Goal: Task Accomplishment & Management: Manage account settings

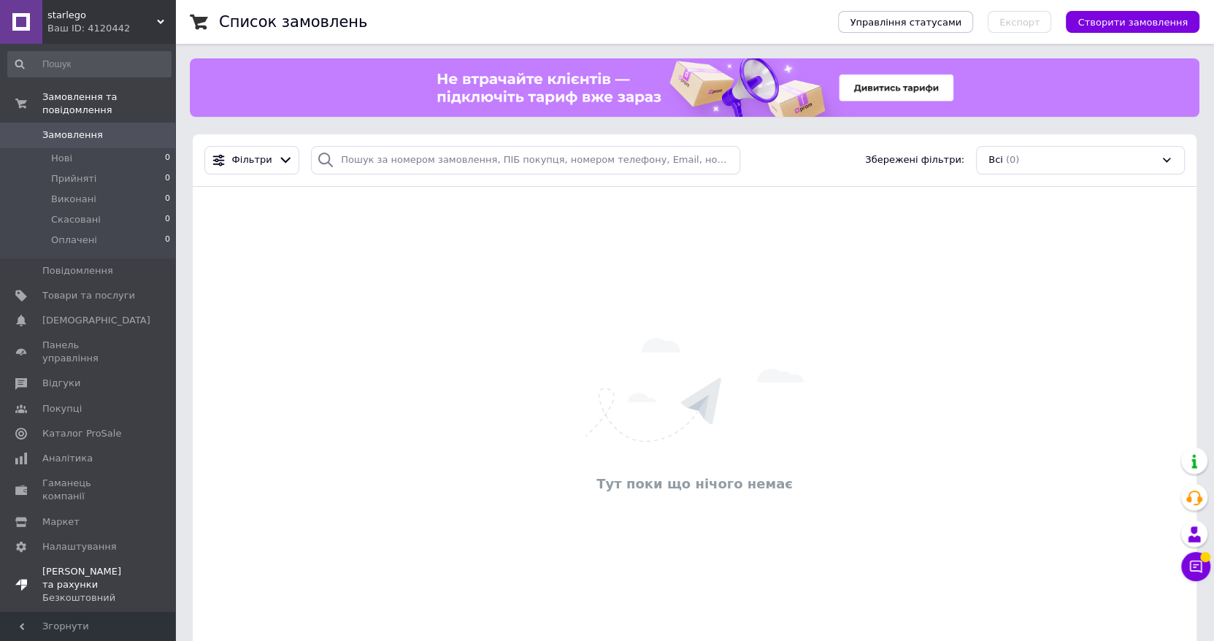
click at [88, 565] on span "[PERSON_NAME] та рахунки Безкоштовний" at bounding box center [88, 585] width 93 height 40
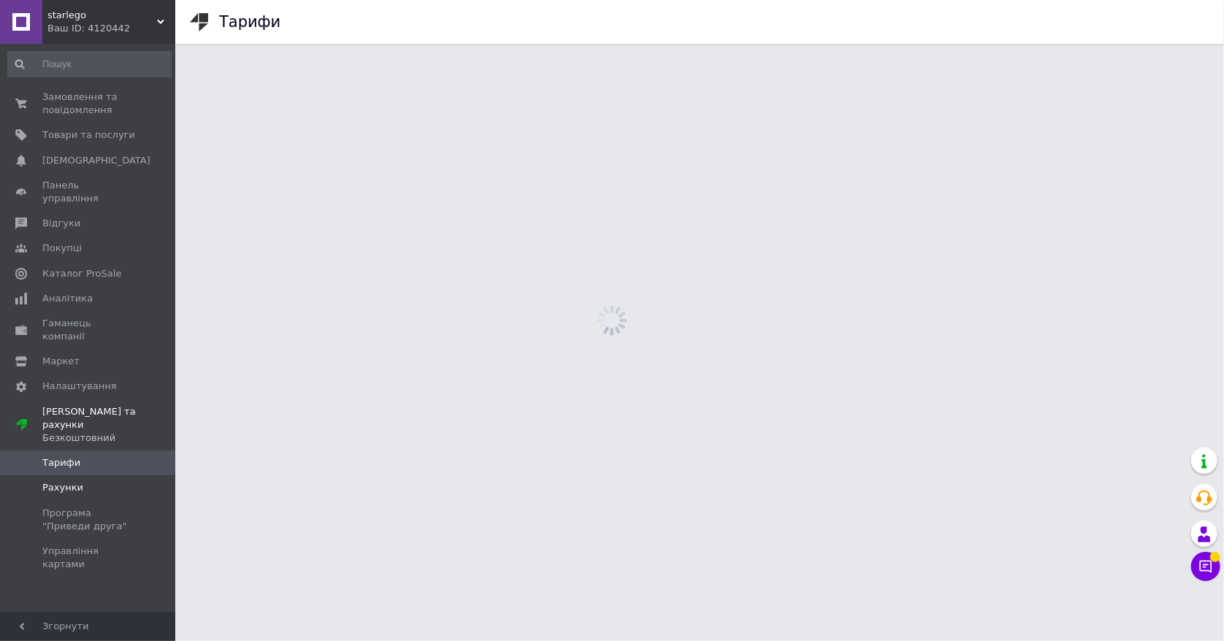
click at [46, 475] on link "Рахунки" at bounding box center [89, 487] width 179 height 25
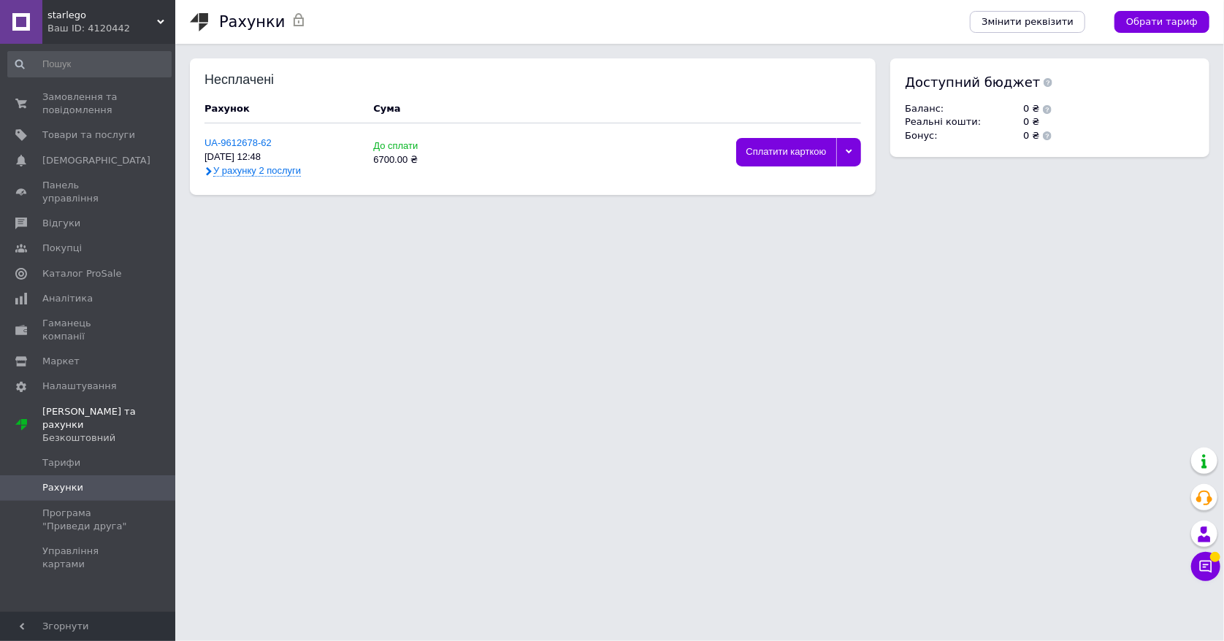
drag, startPoint x: 836, startPoint y: 152, endPoint x: 840, endPoint y: 167, distance: 15.8
click at [836, 151] on div at bounding box center [849, 152] width 26 height 28
click at [764, 262] on div "Видалити" at bounding box center [798, 262] width 109 height 11
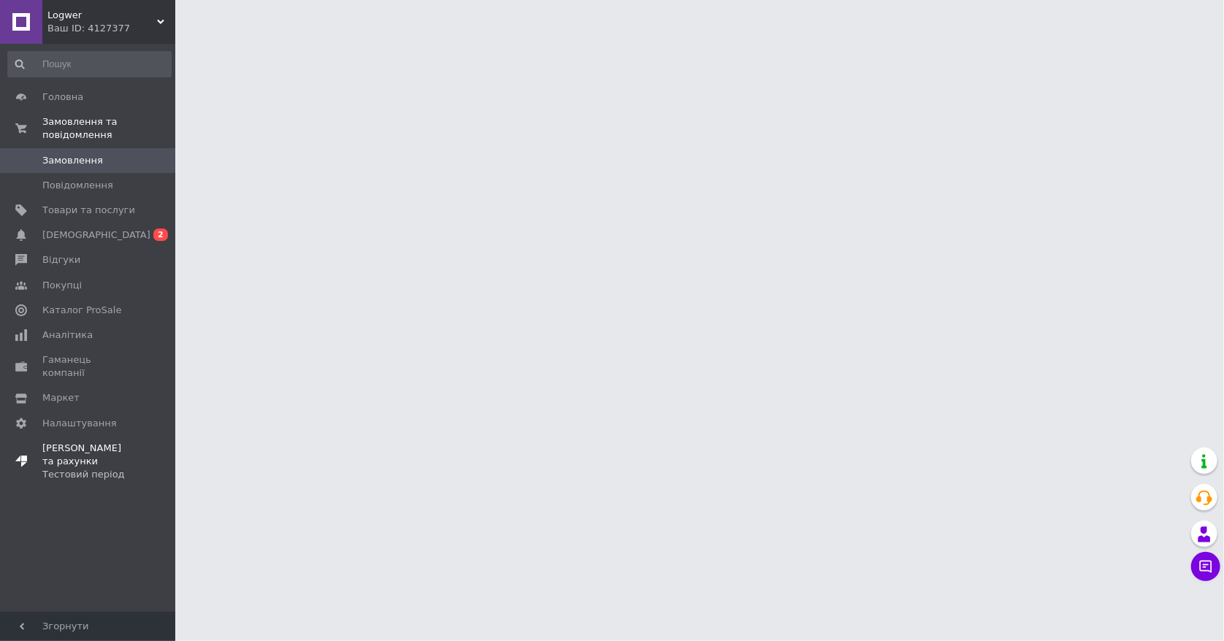
click at [64, 468] on div "Тестовий період" at bounding box center [88, 474] width 93 height 13
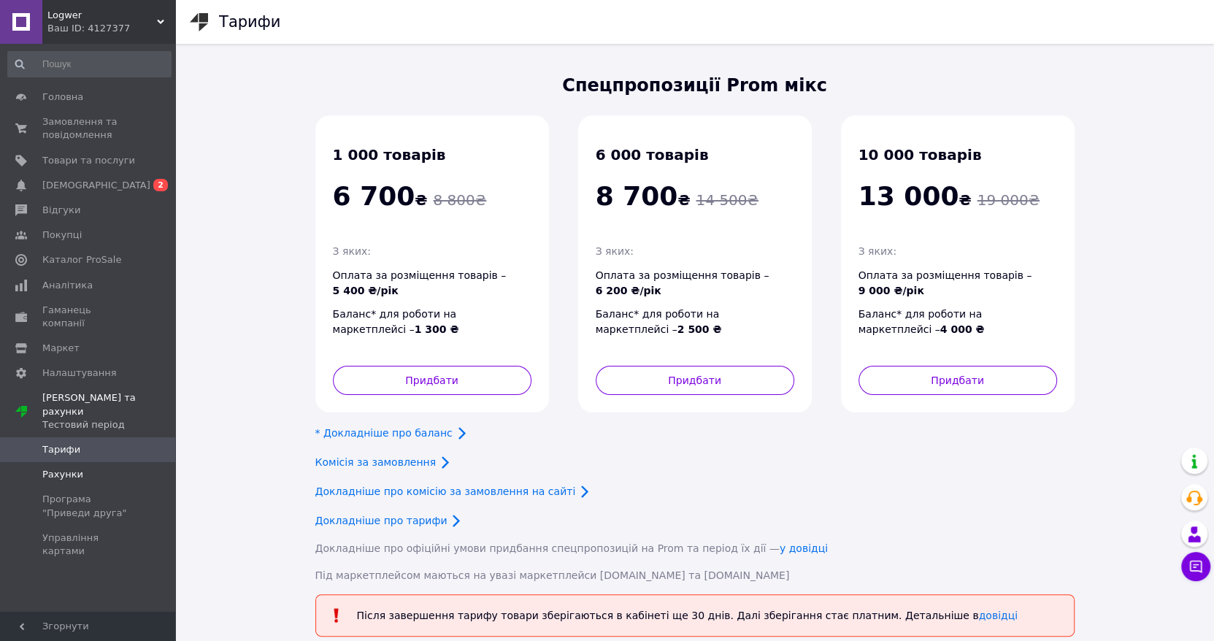
click at [58, 462] on link "Рахунки" at bounding box center [89, 474] width 179 height 25
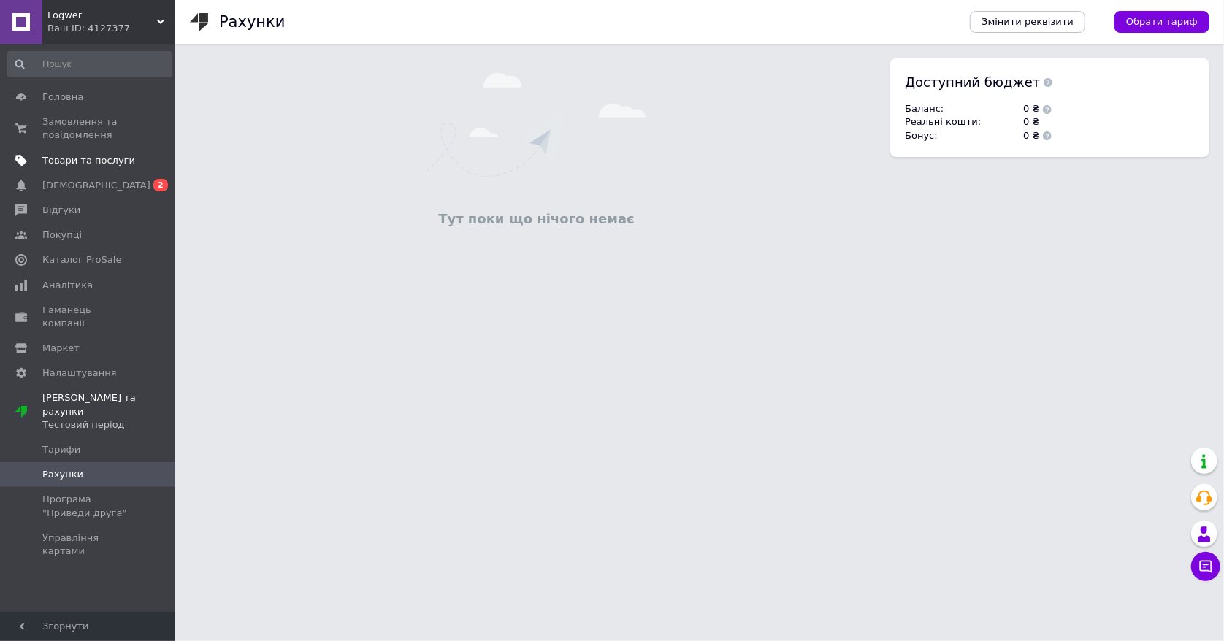
click at [81, 153] on link "Товари та послуги" at bounding box center [89, 160] width 179 height 25
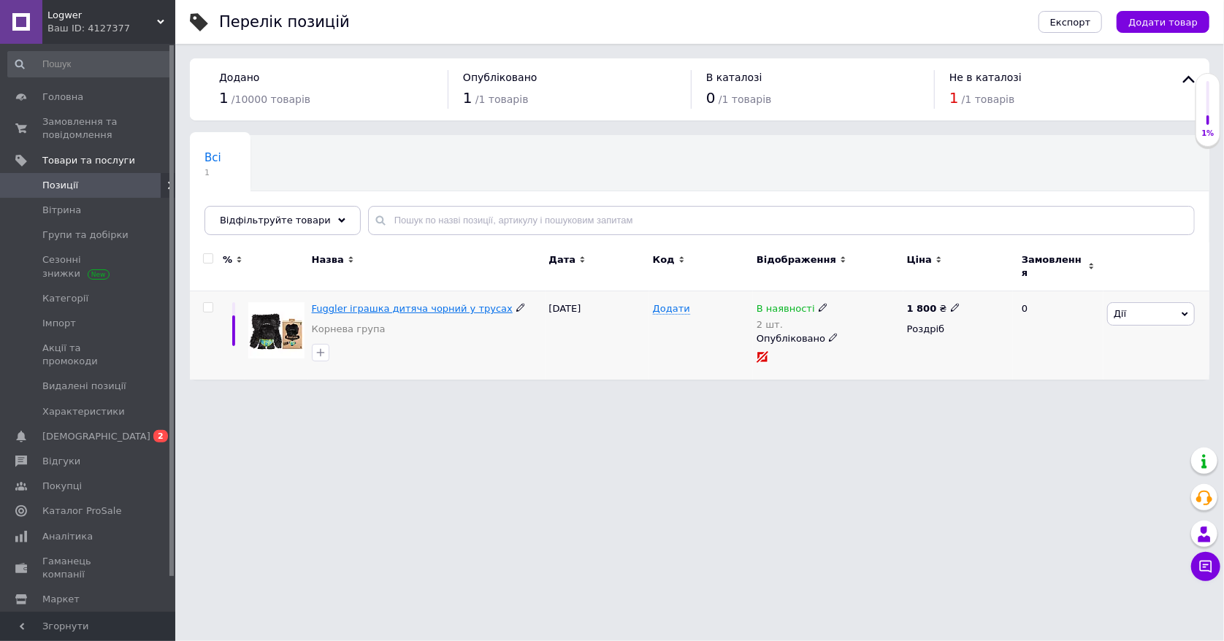
click at [423, 303] on span "Fuggler іграшка дитяча чорний у трусах" at bounding box center [412, 308] width 201 height 11
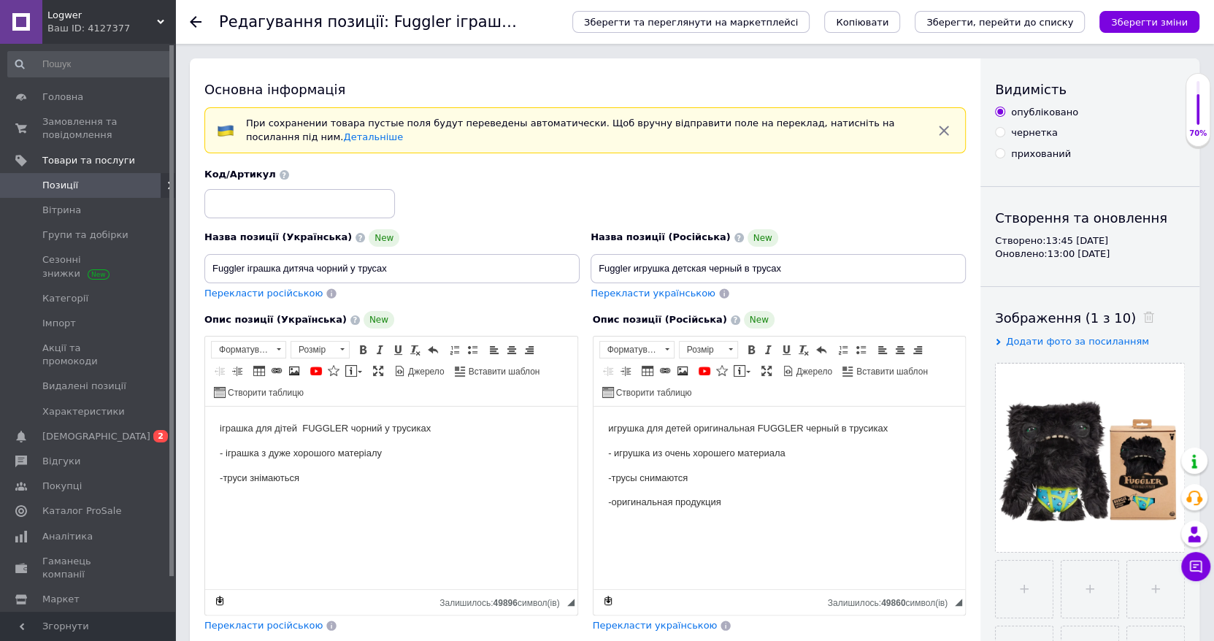
click at [144, 27] on div "Ваш ID: 4127377" at bounding box center [111, 28] width 128 height 13
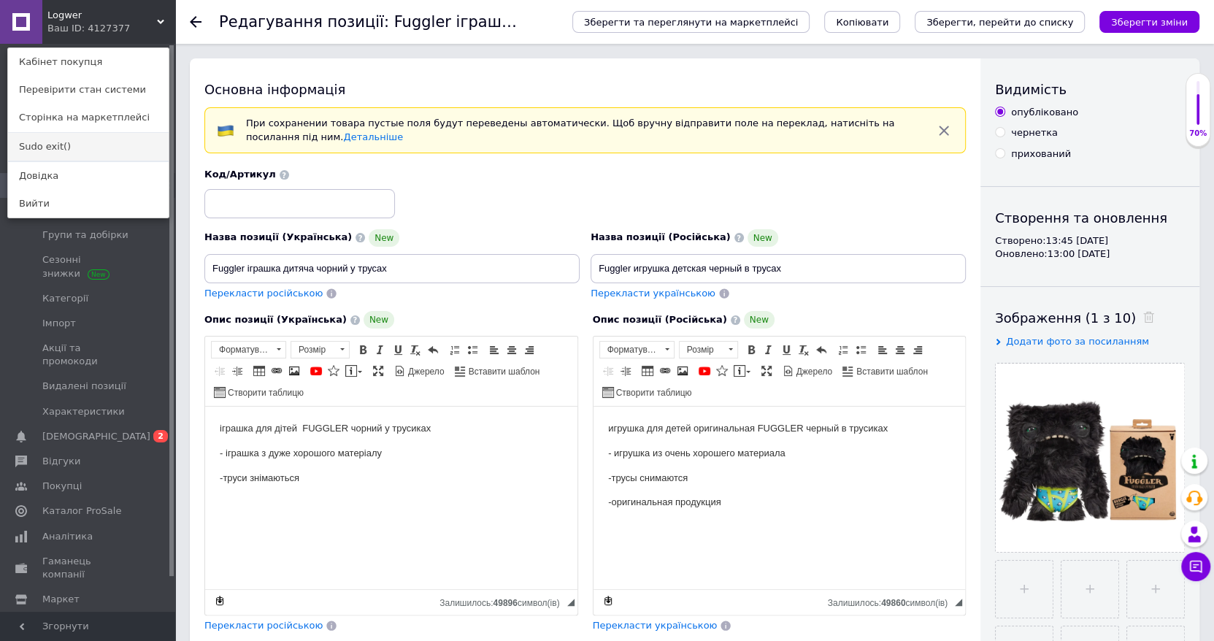
click at [66, 145] on link "Sudo exit()" at bounding box center [88, 147] width 161 height 28
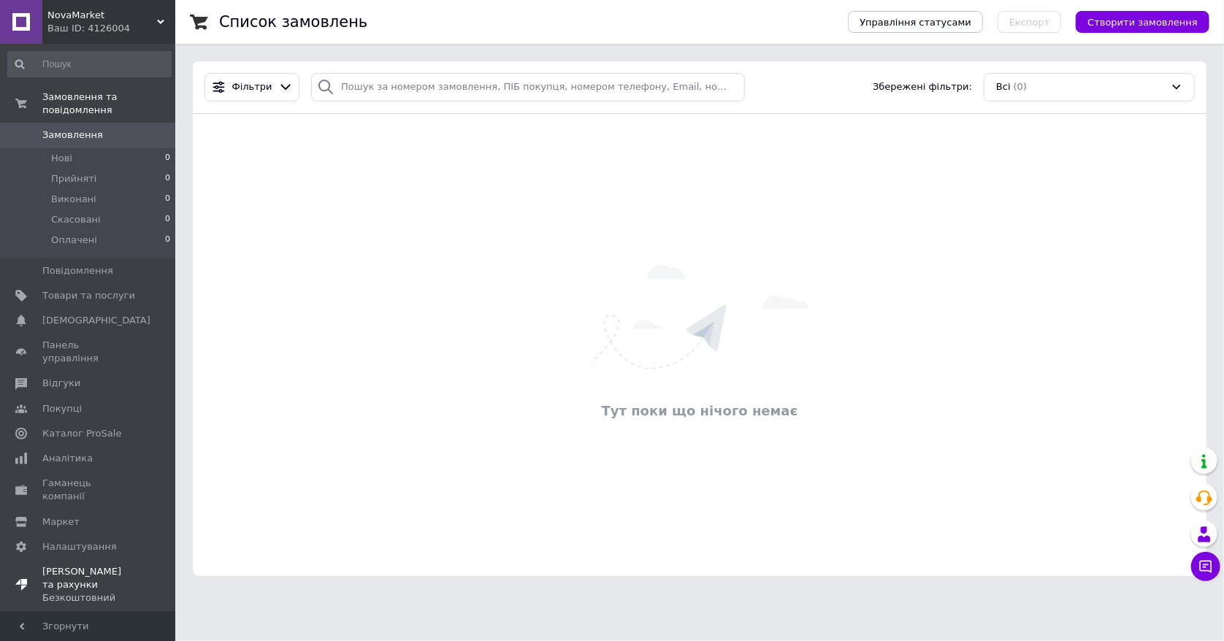
click at [60, 591] on div "Безкоштовний" at bounding box center [88, 597] width 93 height 13
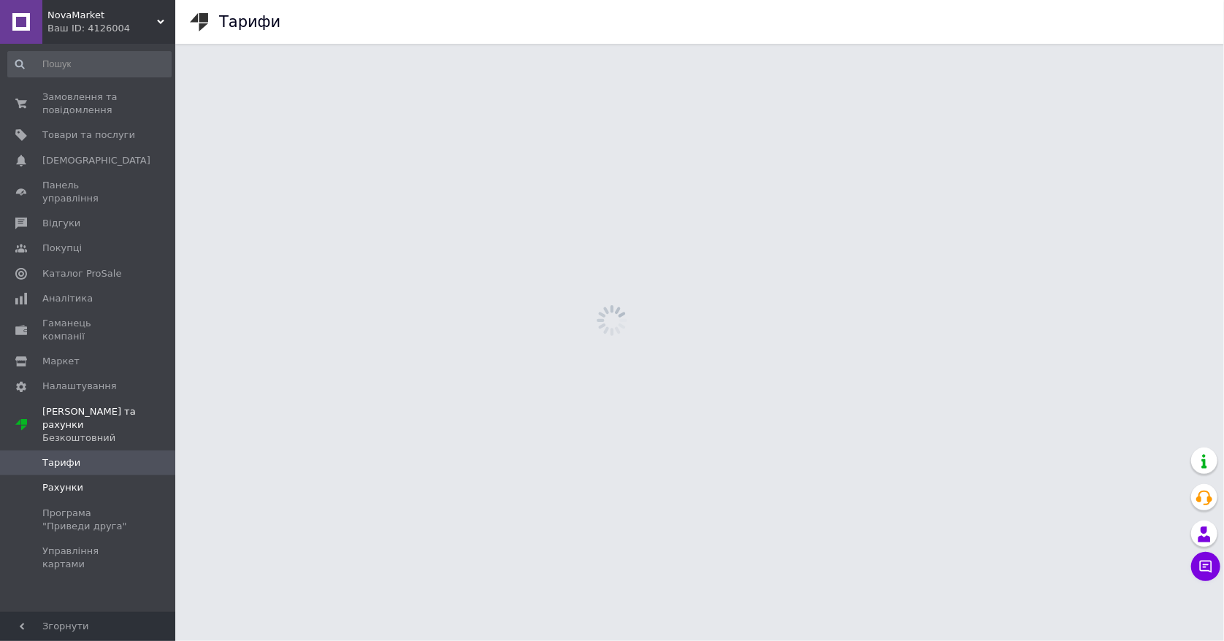
click at [61, 481] on span "Рахунки" at bounding box center [62, 487] width 41 height 13
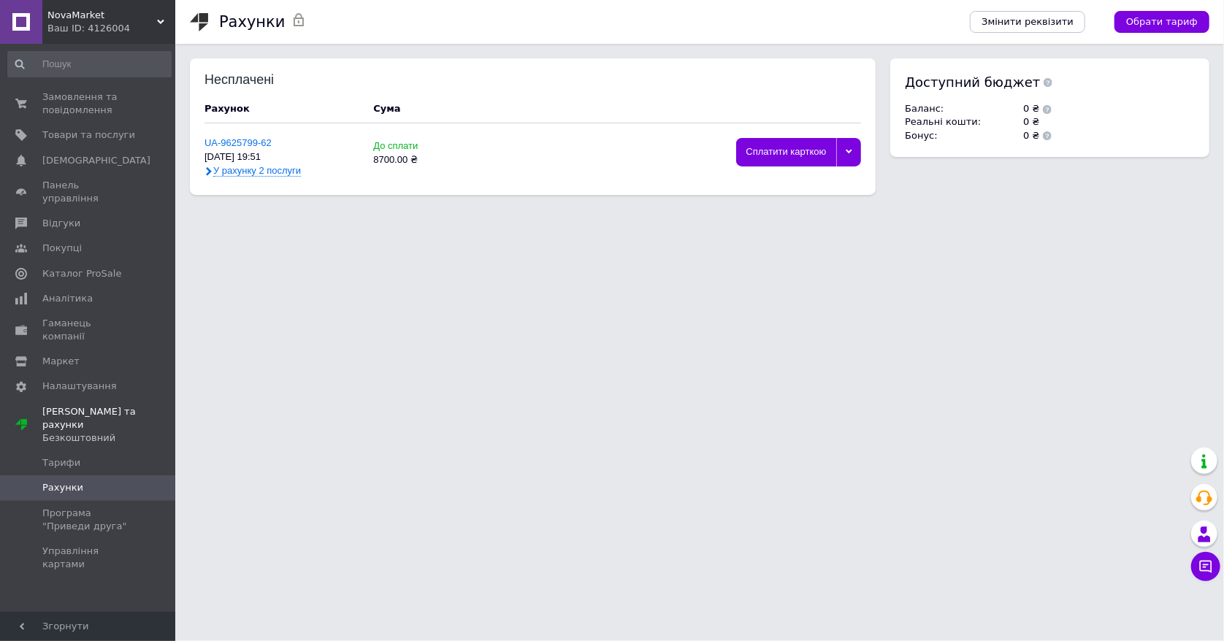
click at [850, 155] on icon at bounding box center [848, 151] width 7 height 7
click at [794, 264] on div "Видалити" at bounding box center [798, 262] width 109 height 11
